Goal: Task Accomplishment & Management: Manage account settings

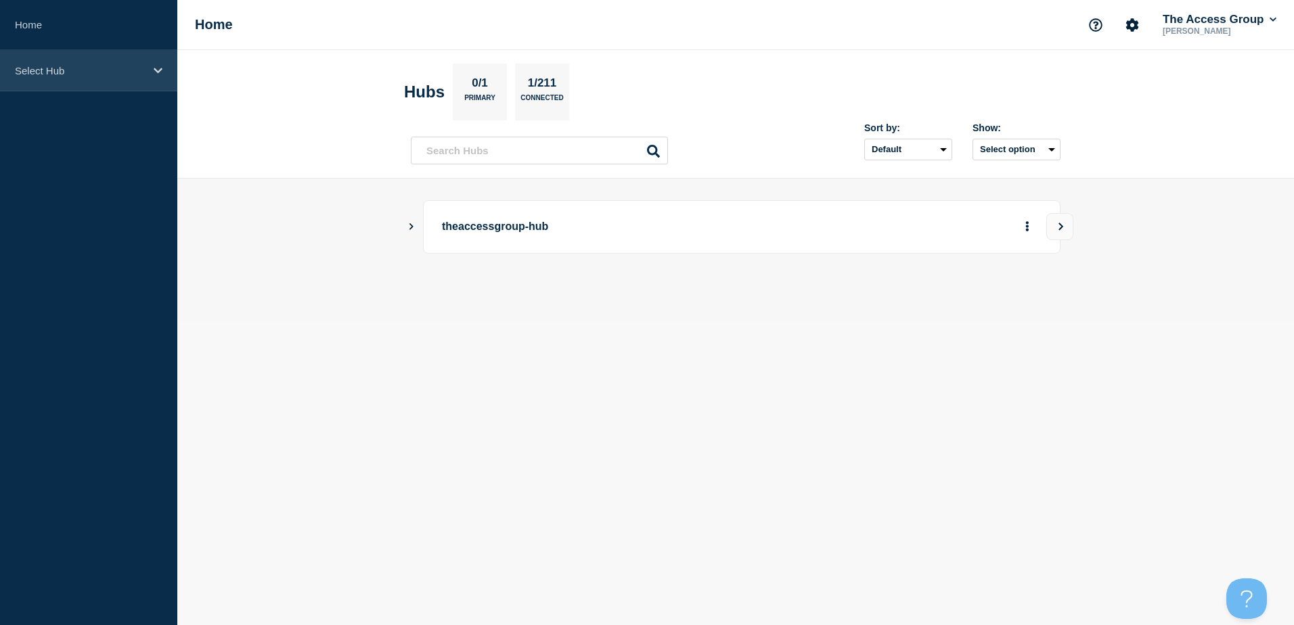
click at [125, 62] on div "Select Hub" at bounding box center [88, 70] width 177 height 41
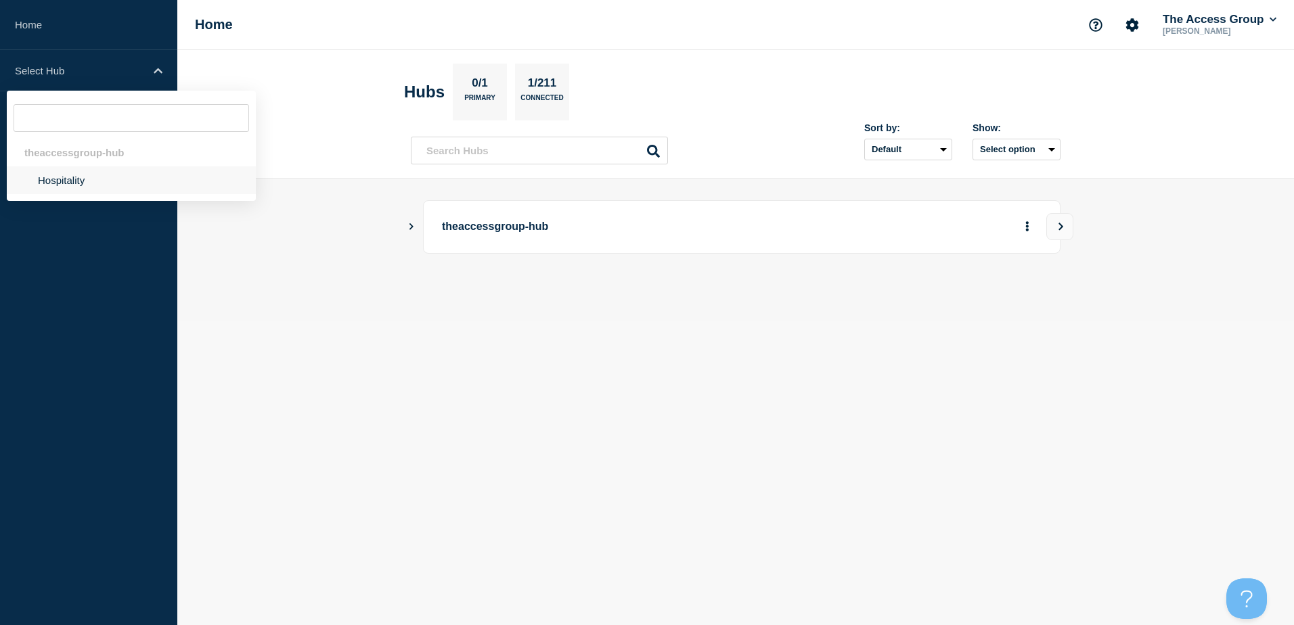
click at [100, 179] on li "Hospitality" at bounding box center [131, 180] width 249 height 28
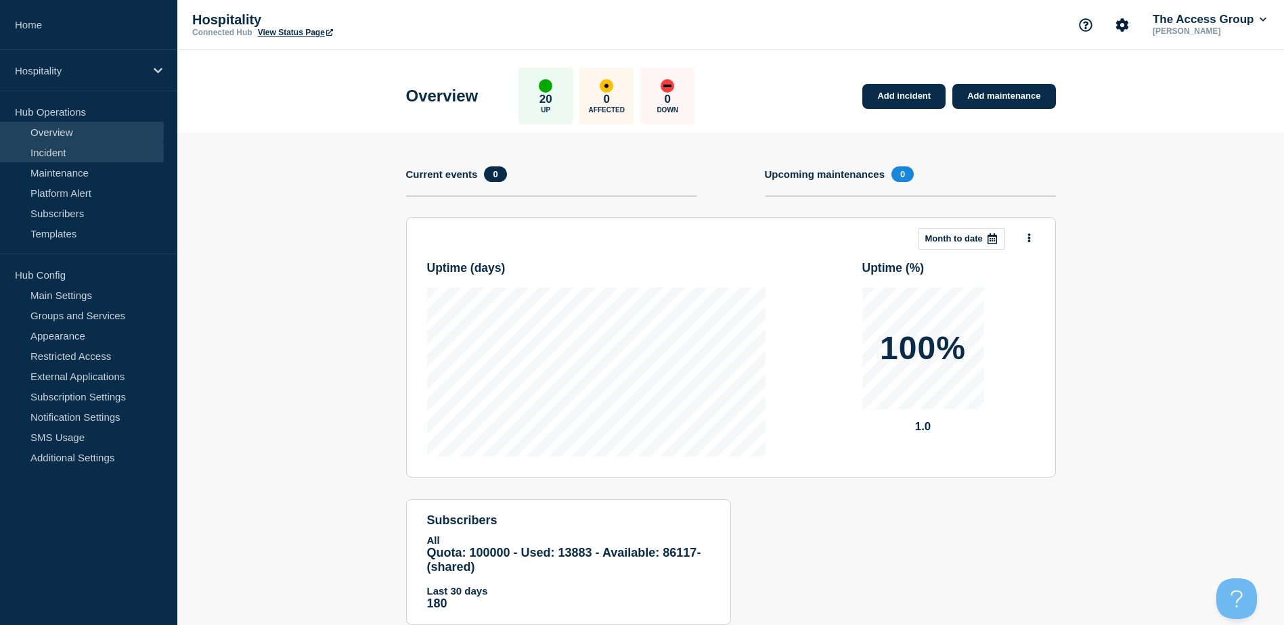
click at [97, 151] on link "Incident" at bounding box center [82, 152] width 164 height 20
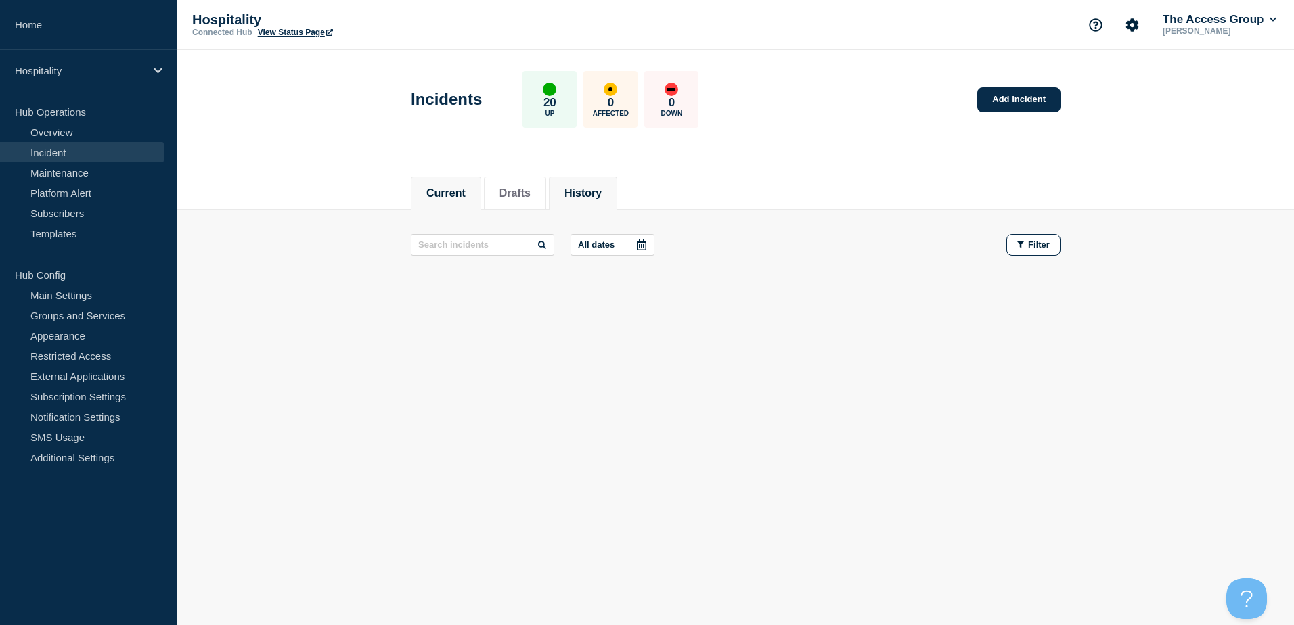
click at [595, 183] on li "History" at bounding box center [583, 193] width 68 height 33
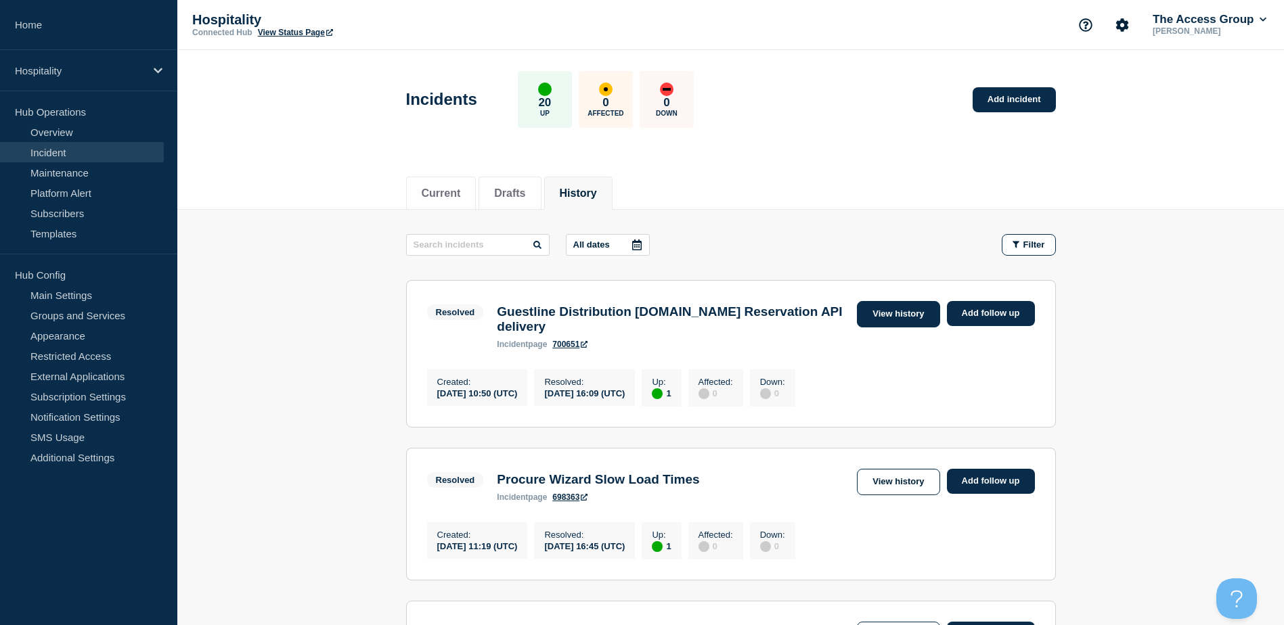
click at [901, 313] on link "View history" at bounding box center [898, 314] width 83 height 26
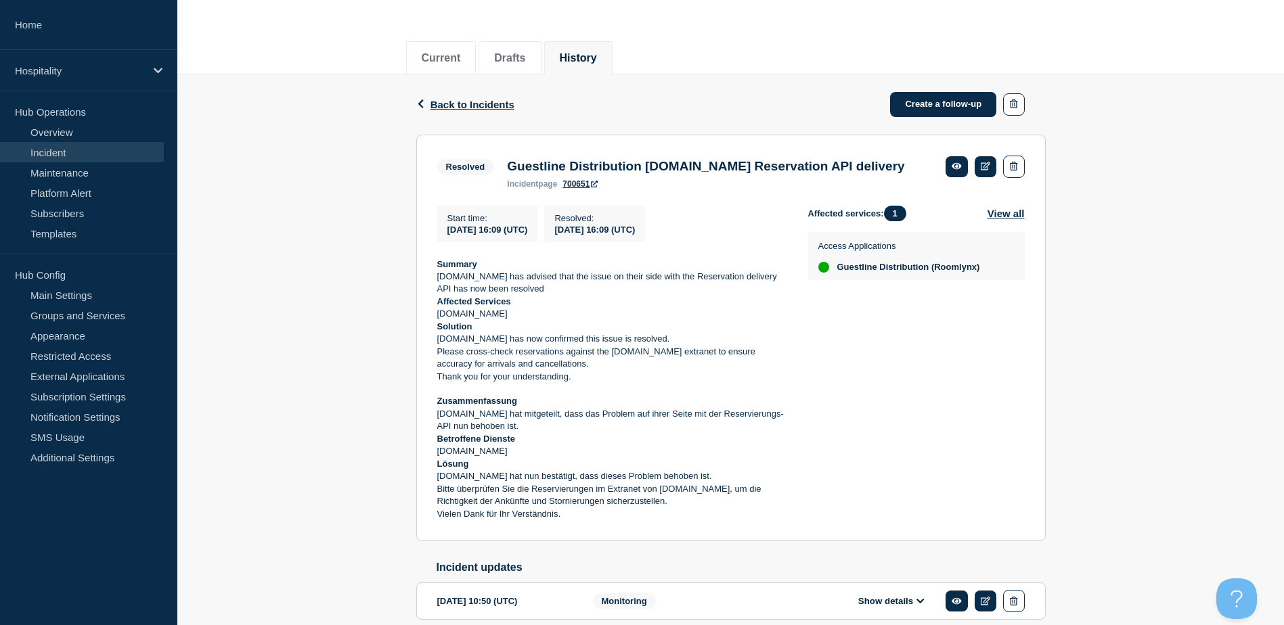
scroll to position [220, 0]
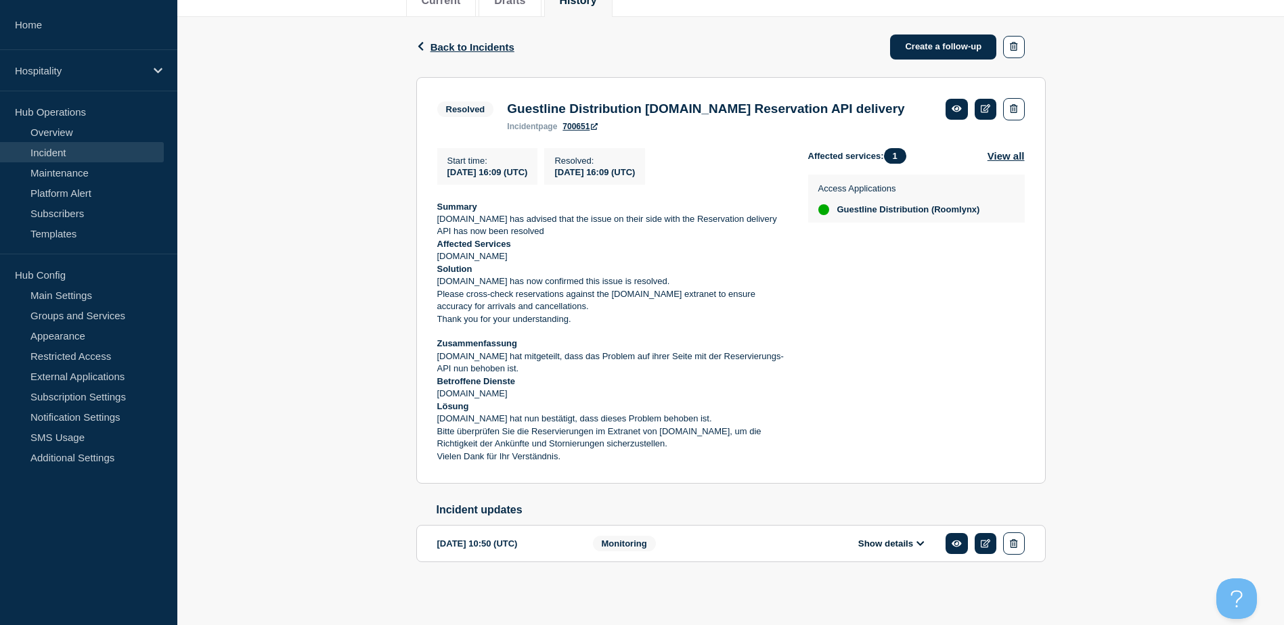
click at [644, 542] on span "Monitoring" at bounding box center [624, 544] width 63 height 16
click at [899, 544] on button "Show details" at bounding box center [891, 544] width 74 height 12
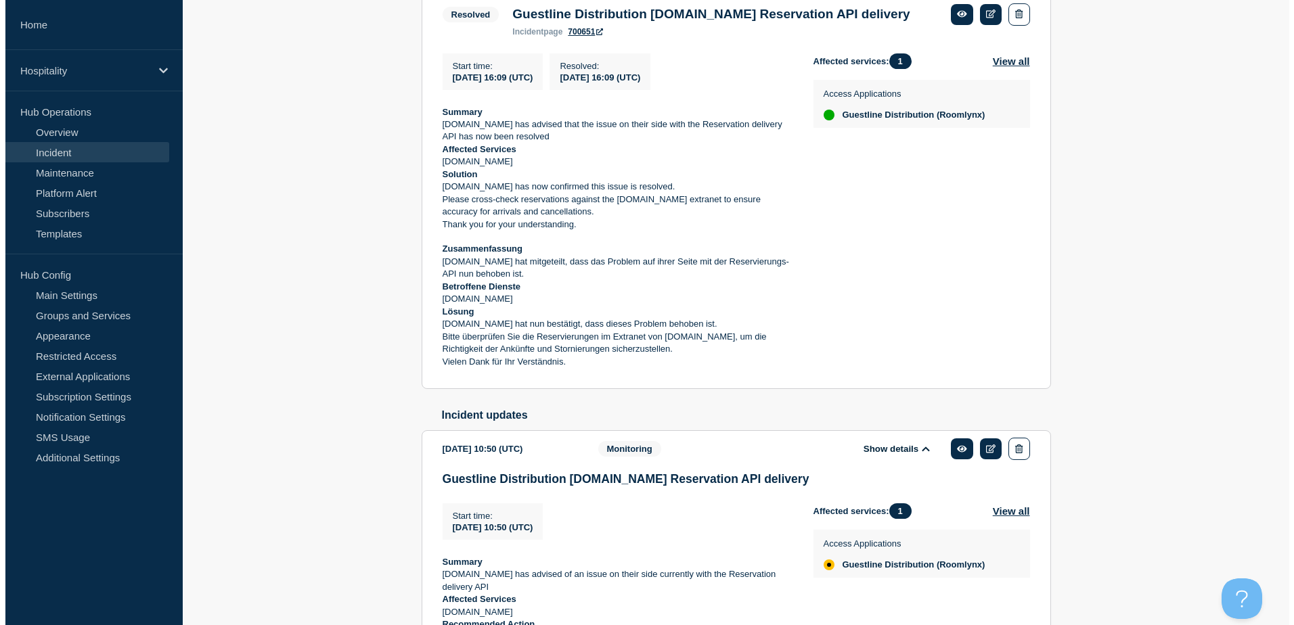
scroll to position [0, 0]
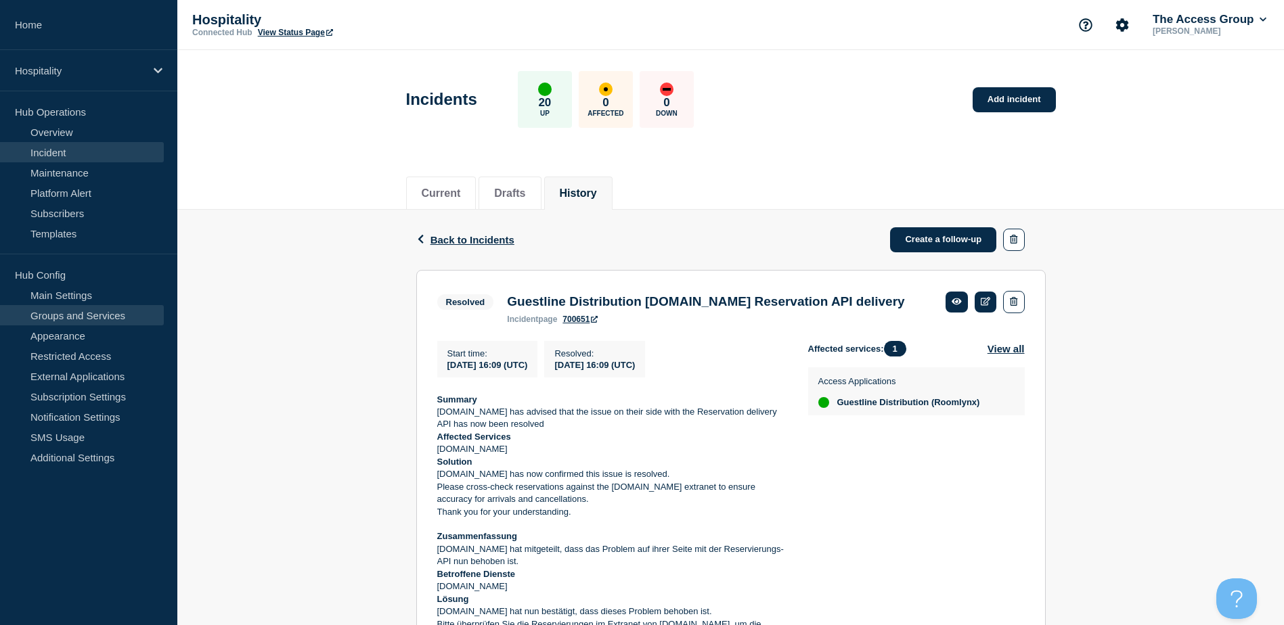
click at [102, 313] on link "Groups and Services" at bounding box center [82, 315] width 164 height 20
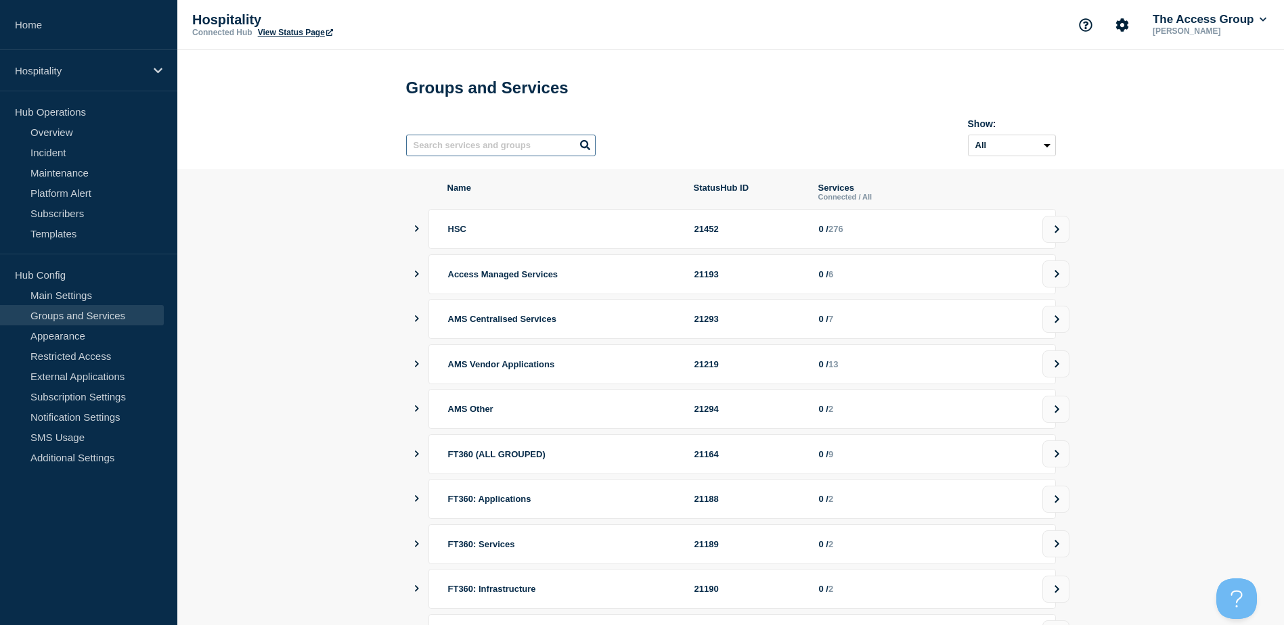
click at [536, 148] on input "text" at bounding box center [500, 146] width 189 height 22
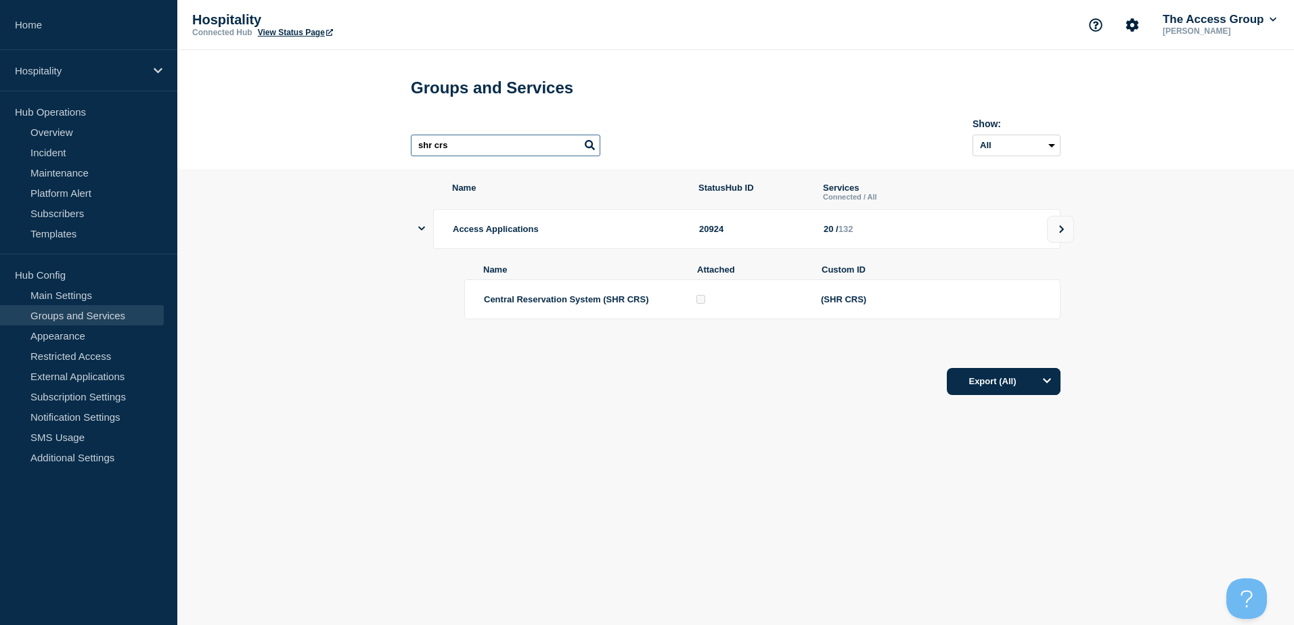
type input "shr crs"
click at [988, 305] on div "(SHR CRS)" at bounding box center [931, 299] width 220 height 10
click at [1062, 233] on icon at bounding box center [1062, 228] width 5 height 7
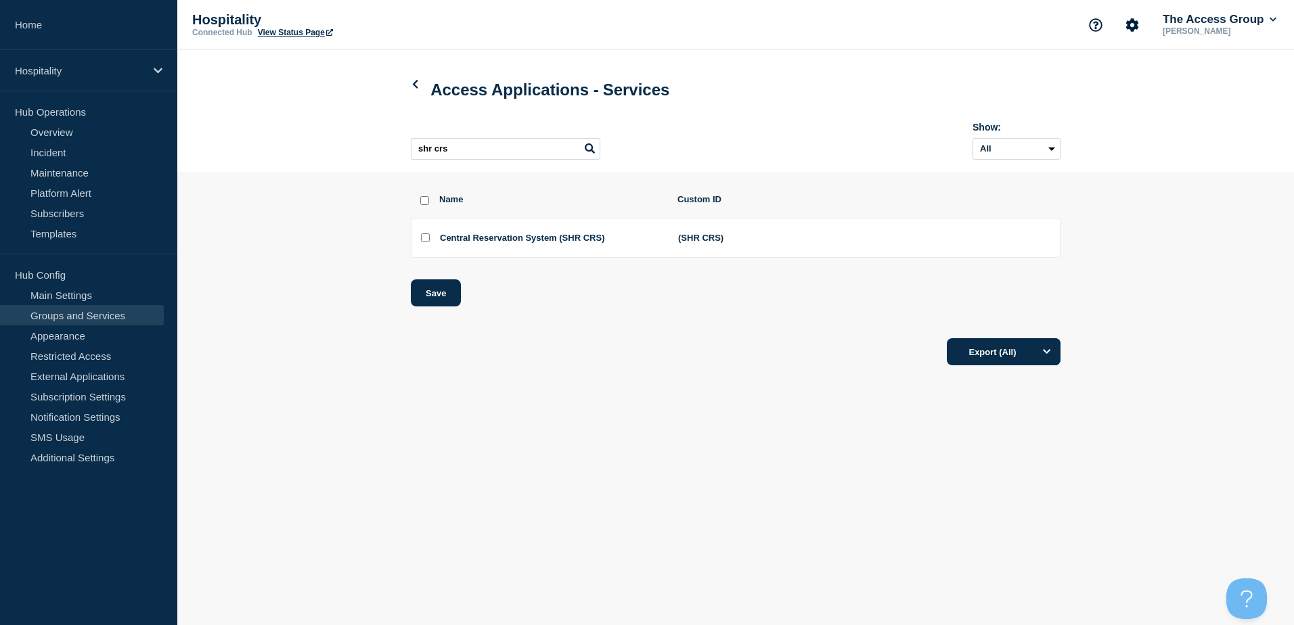
click at [427, 240] on input "Central Reservation System (SHR CRS) checkbox" at bounding box center [425, 237] width 9 height 9
checkbox input "true"
click at [427, 240] on input "Central Reservation System (SHR CRS) checkbox" at bounding box center [425, 237] width 9 height 9
checkbox input "false"
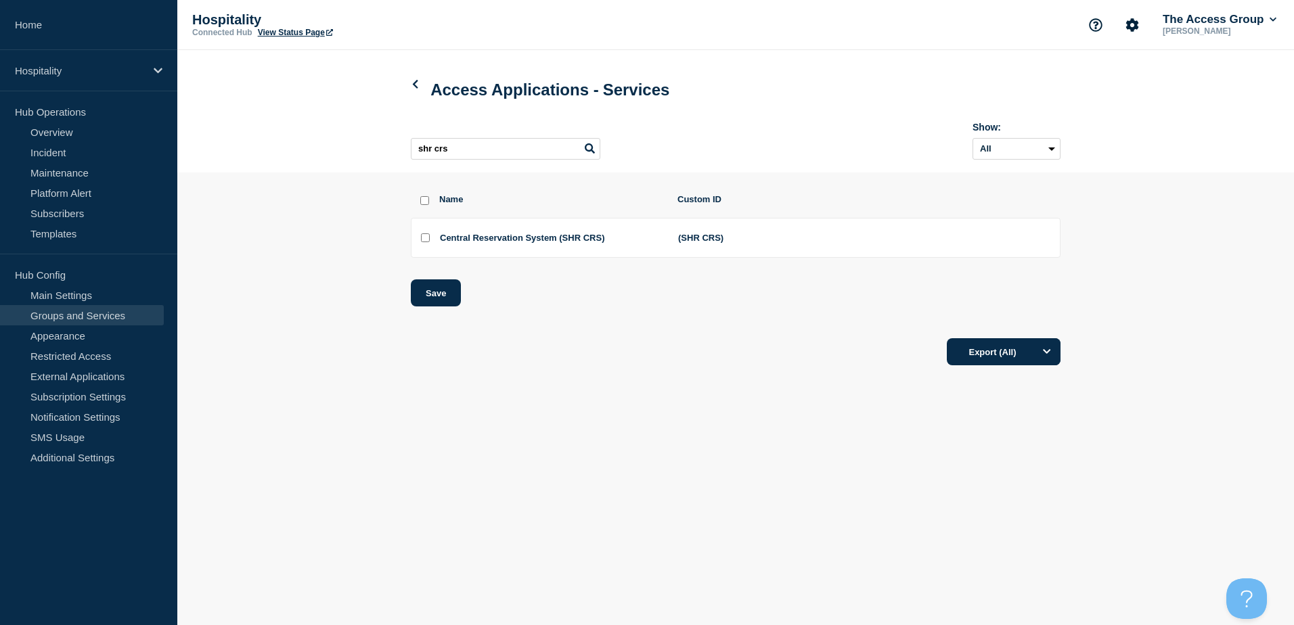
checkbox input "false"
click at [479, 149] on input "shr crs" at bounding box center [505, 149] width 189 height 22
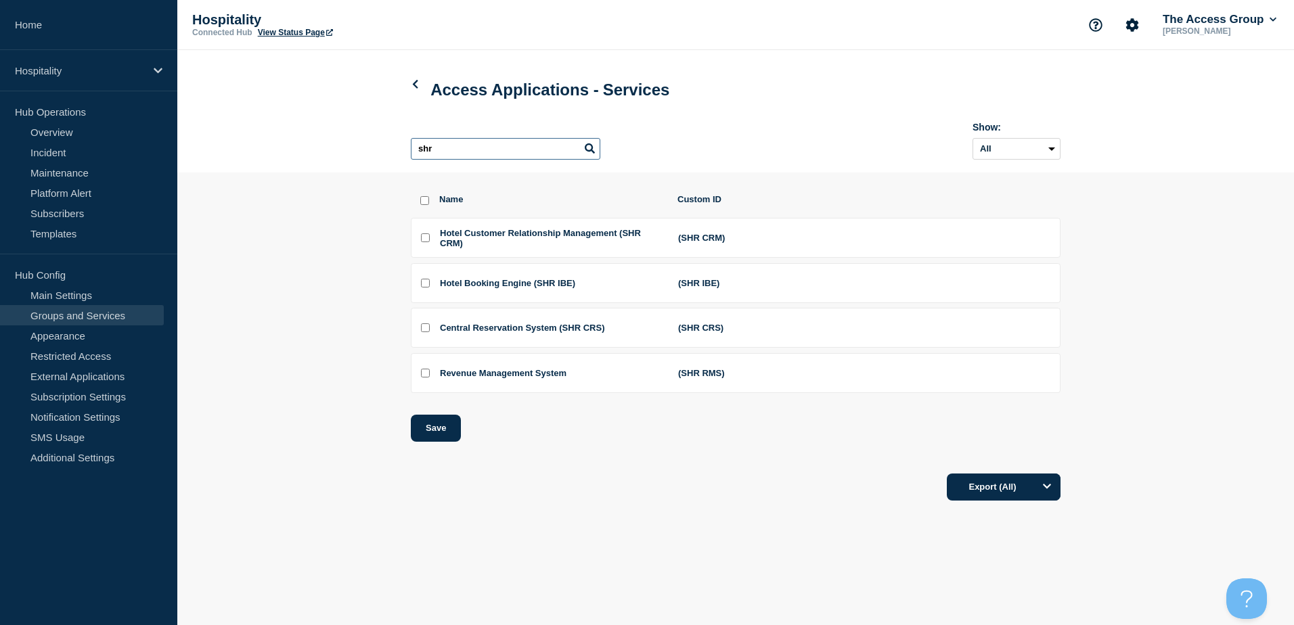
type input "shr"
